Goal: Information Seeking & Learning: Check status

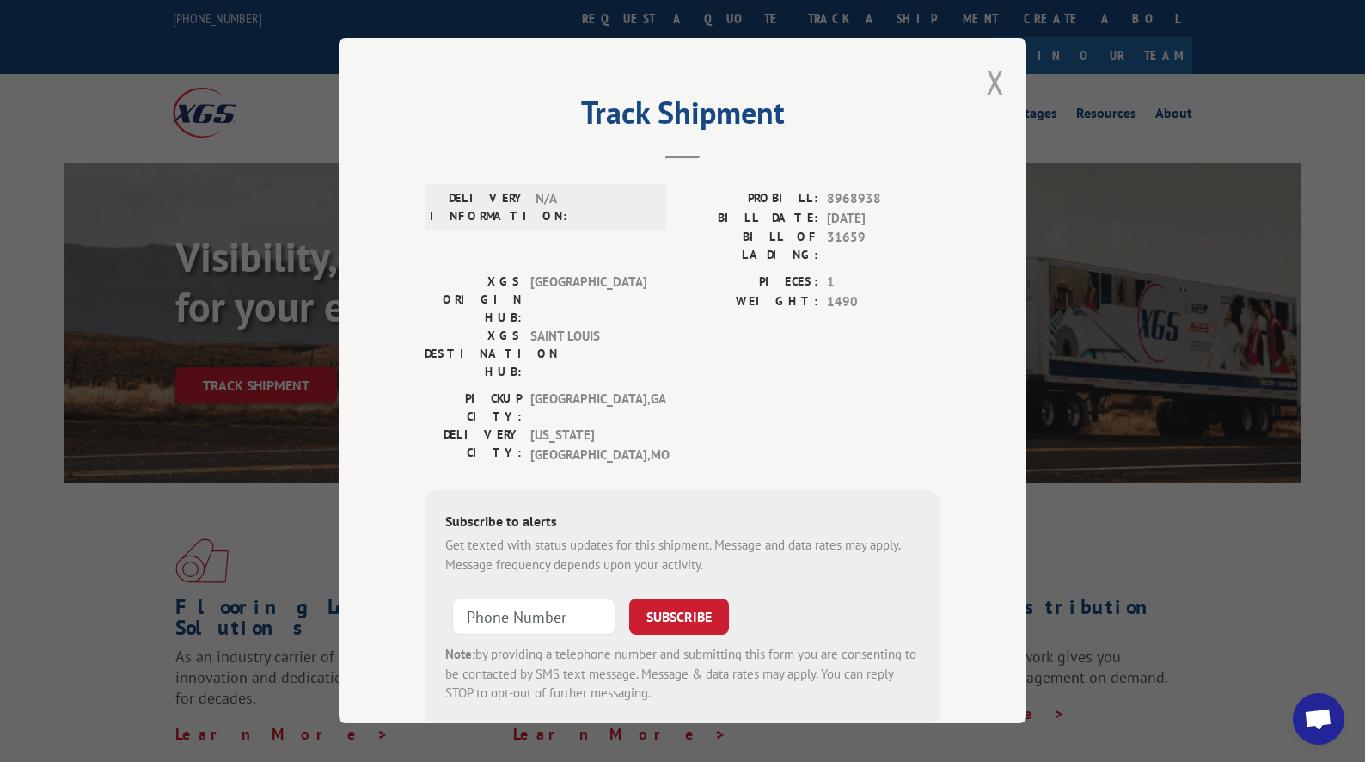
click at [986, 89] on button "Close modal" at bounding box center [995, 82] width 19 height 46
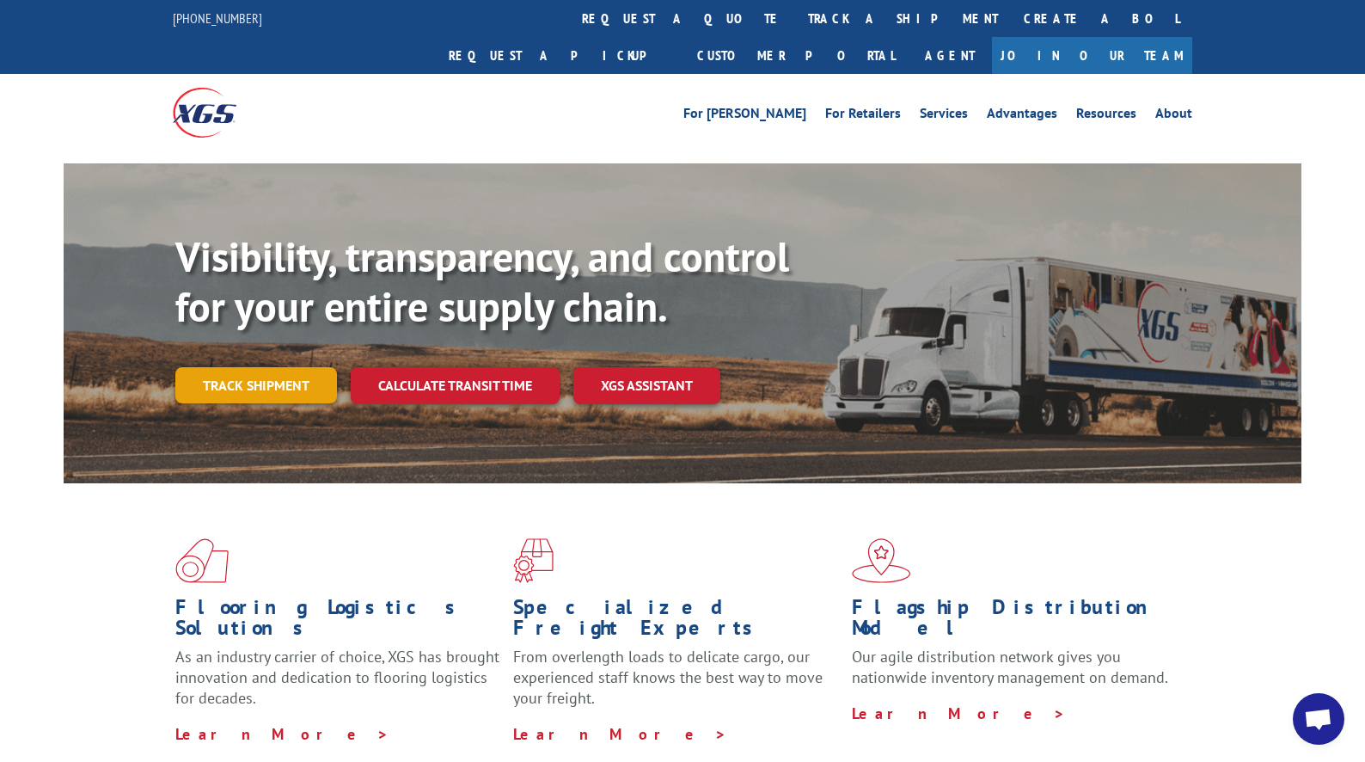
click at [232, 367] on link "Track shipment" at bounding box center [256, 385] width 162 height 36
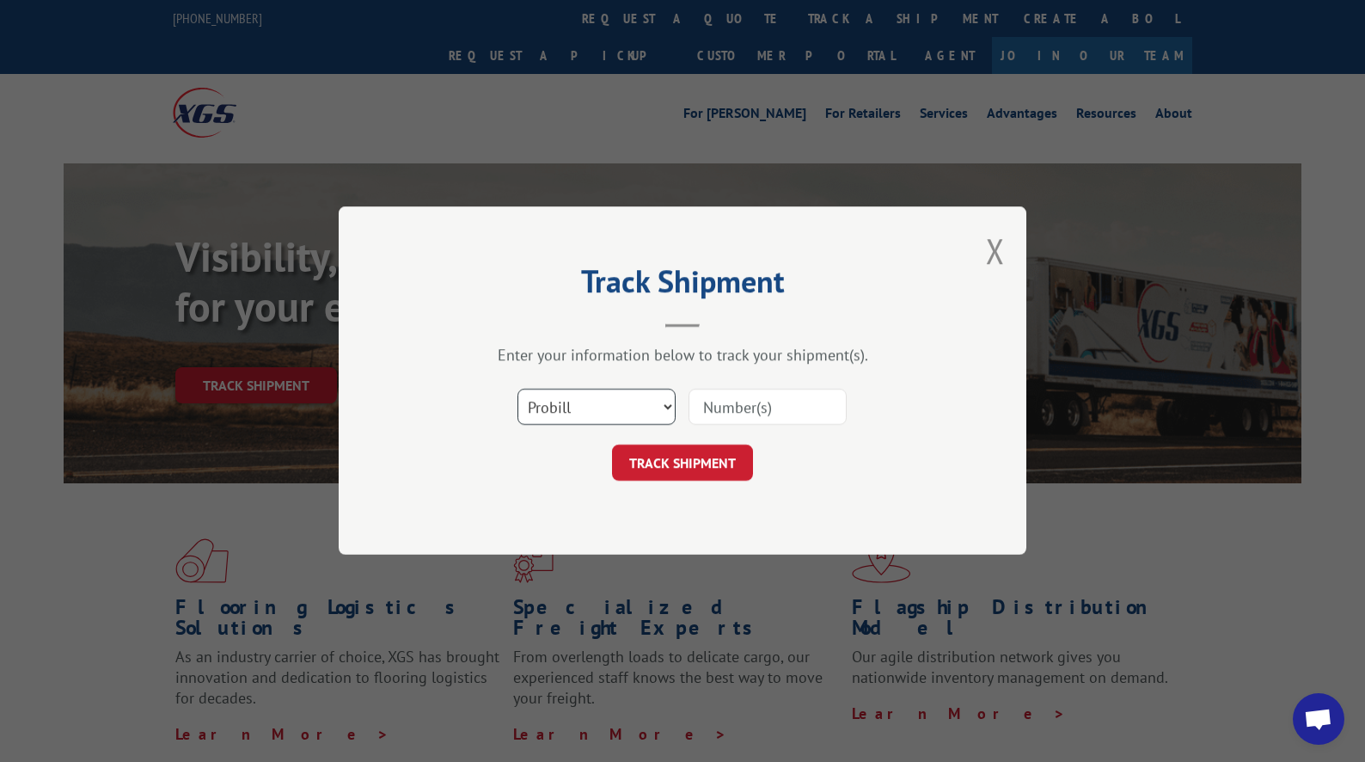
click at [622, 420] on select "Select category... Probill BOL PO" at bounding box center [597, 407] width 158 height 36
select select "bol"
click at [518, 389] on select "Select category... Probill BOL PO" at bounding box center [597, 407] width 158 height 36
click at [752, 424] on input at bounding box center [768, 407] width 158 height 36
type input "31659"
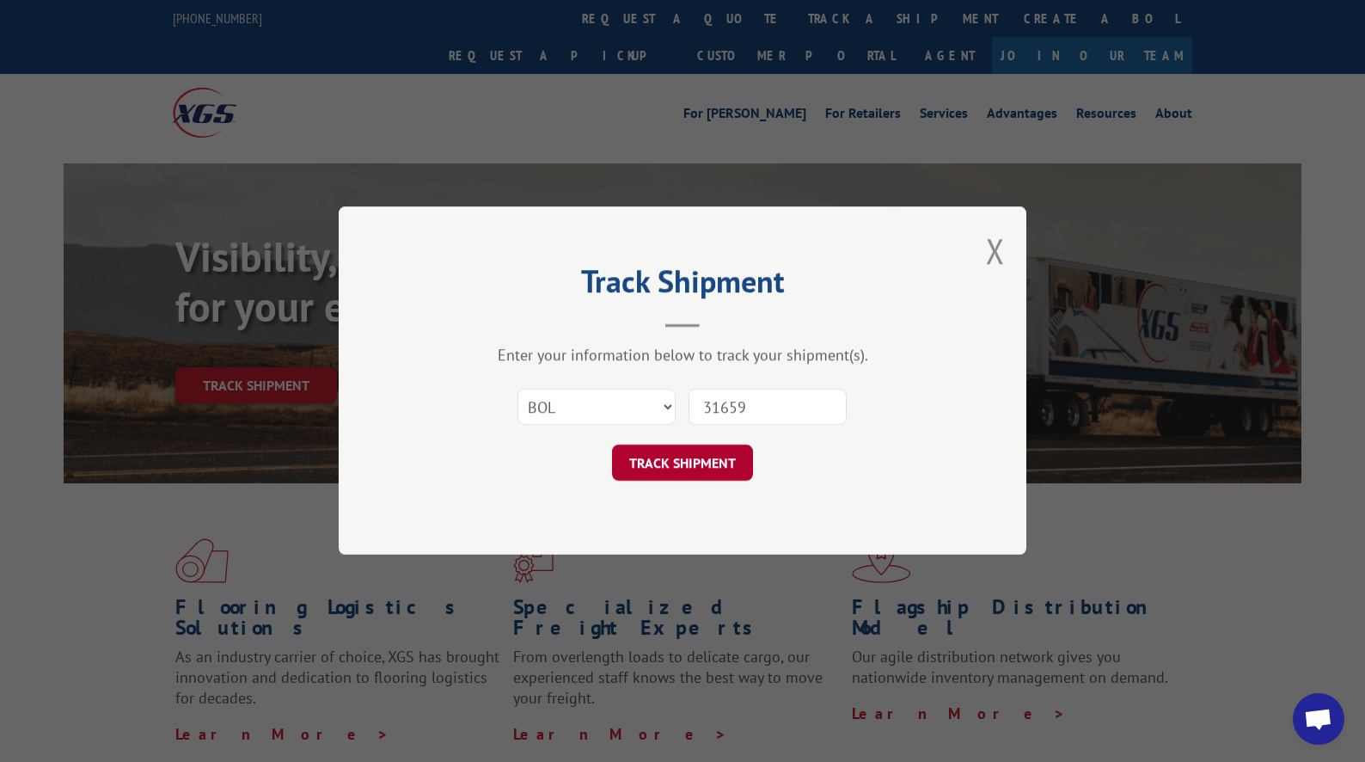
click at [666, 461] on button "TRACK SHIPMENT" at bounding box center [682, 463] width 141 height 36
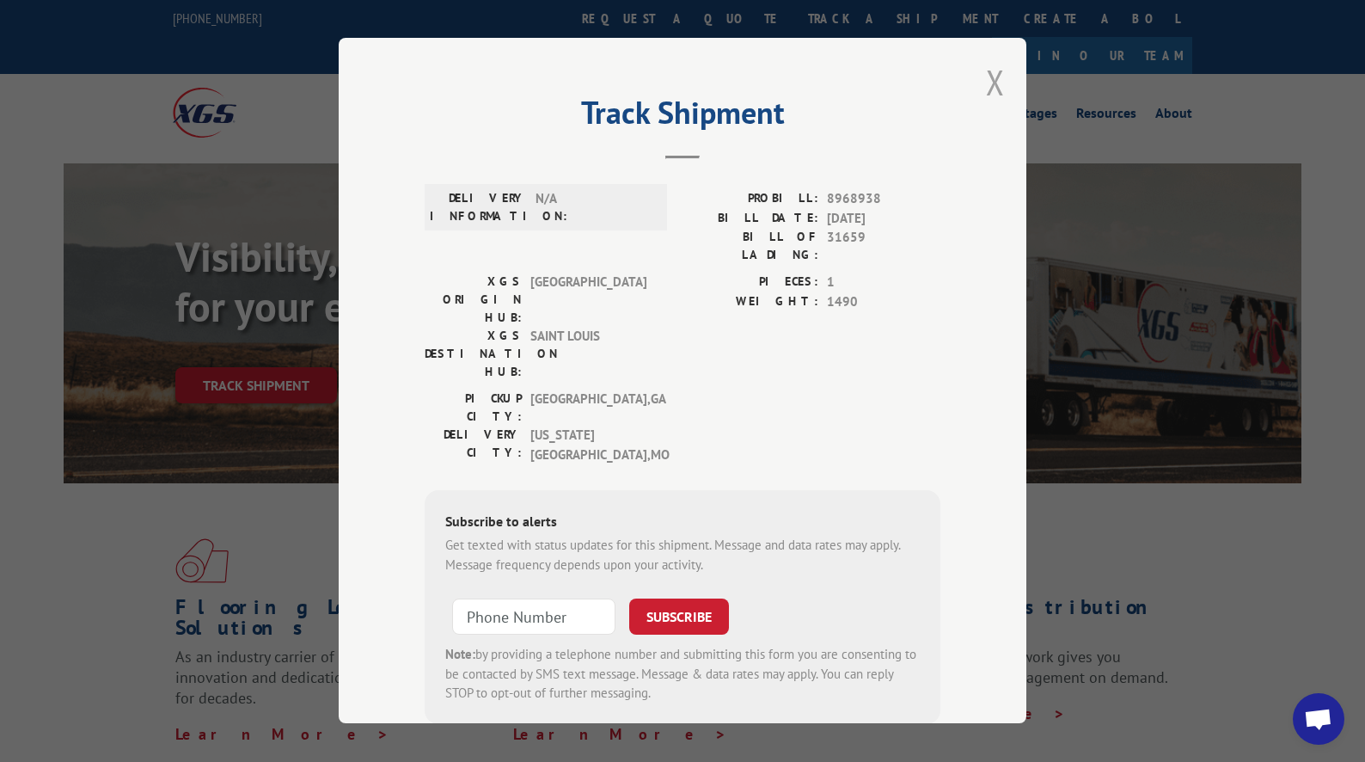
click at [986, 89] on button "Close modal" at bounding box center [995, 82] width 19 height 46
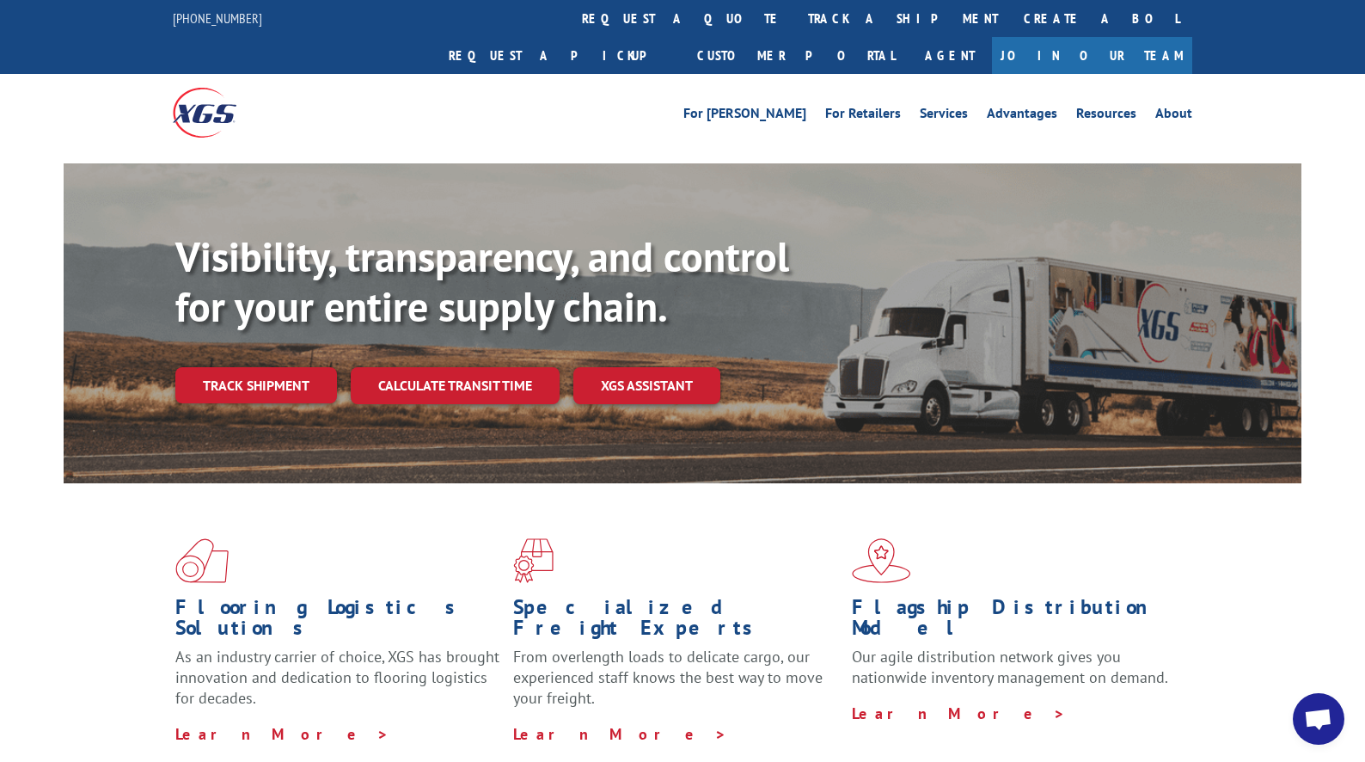
click at [257, 372] on div "Visibility, transparency, and control for your entire supply chain. Track shipm…" at bounding box center [738, 352] width 1126 height 240
click at [256, 367] on link "Track shipment" at bounding box center [256, 385] width 162 height 36
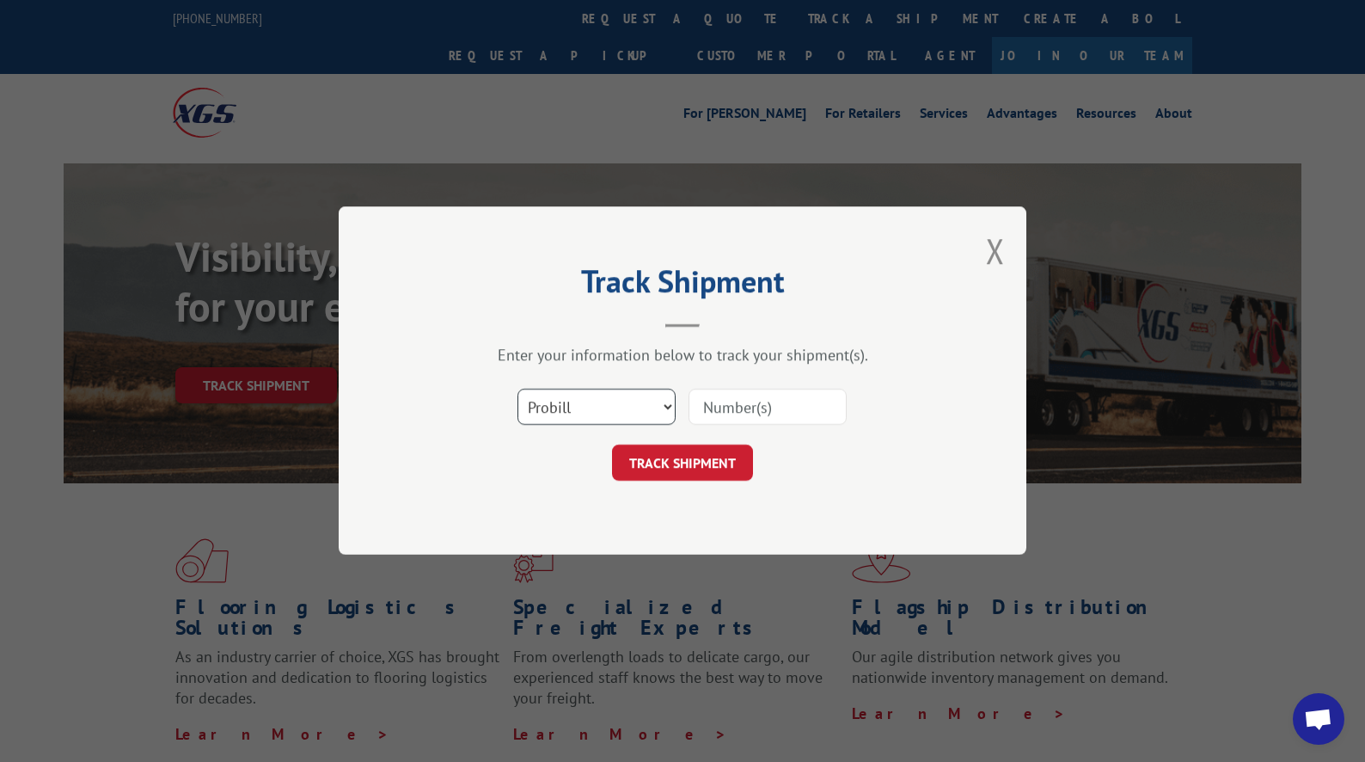
click at [625, 407] on select "Select category... Probill BOL PO" at bounding box center [597, 407] width 158 height 36
select select "bol"
click at [518, 389] on select "Select category... Probill BOL PO" at bounding box center [597, 407] width 158 height 36
click at [756, 409] on input at bounding box center [768, 407] width 158 height 36
paste input "7054853"
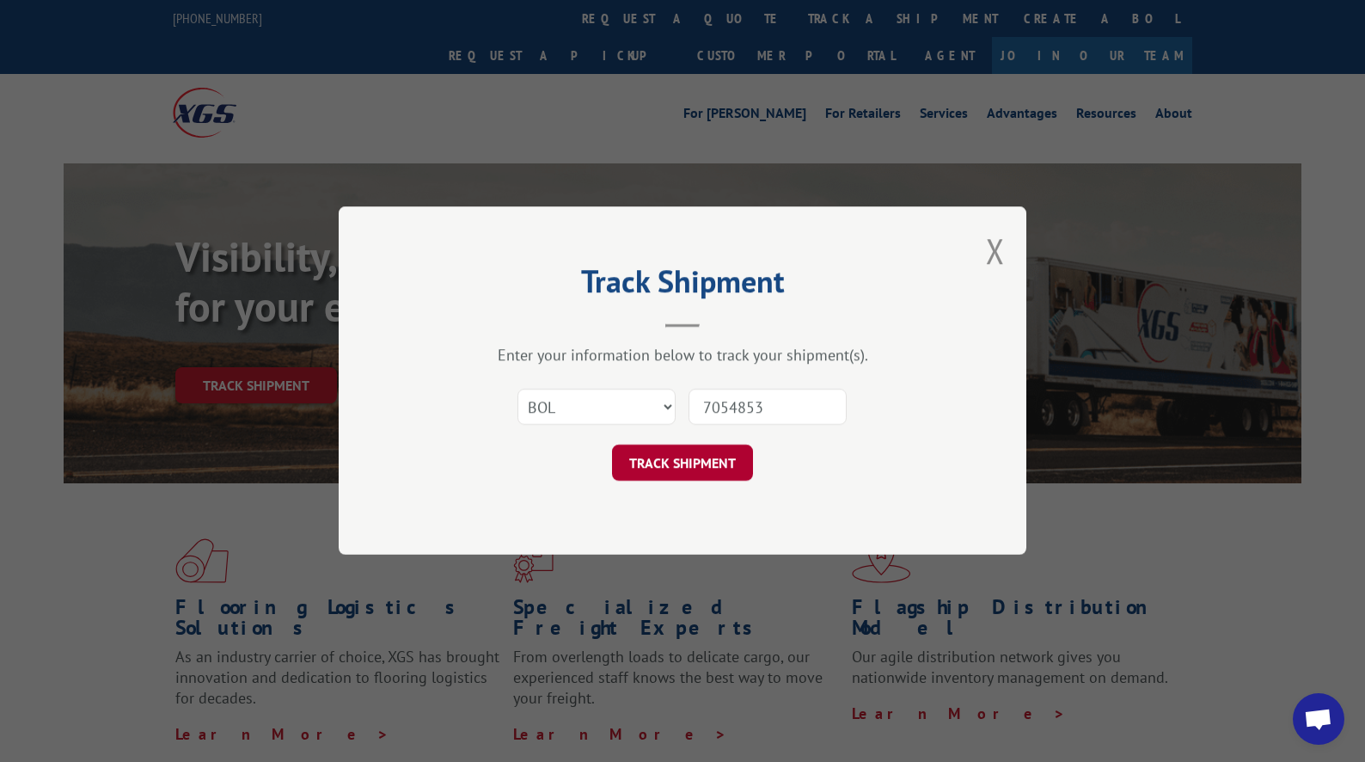
type input "7054853"
click at [708, 451] on button "TRACK SHIPMENT" at bounding box center [682, 463] width 141 height 36
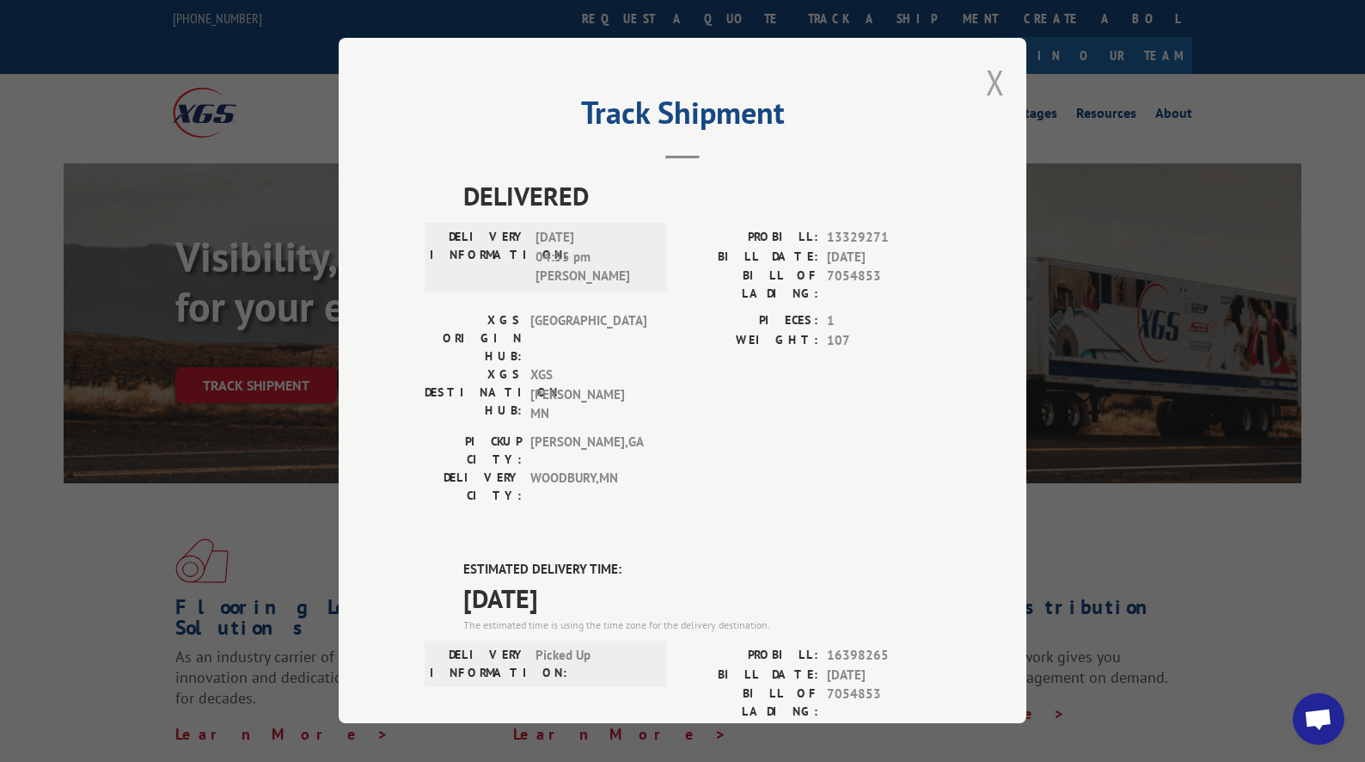
click at [986, 83] on button "Close modal" at bounding box center [995, 82] width 19 height 46
